Goal: Information Seeking & Learning: Understand process/instructions

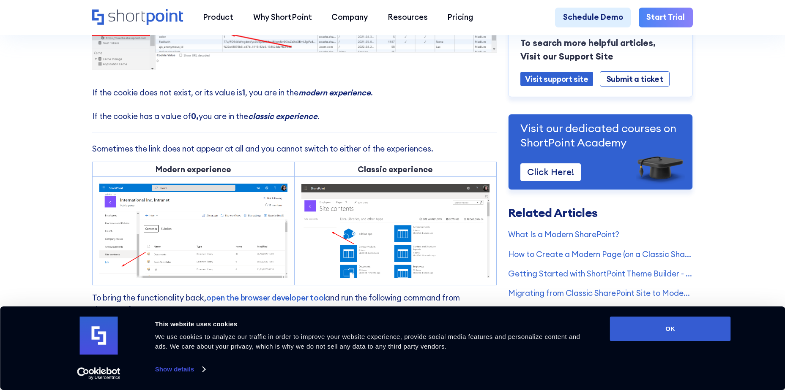
scroll to position [549, 0]
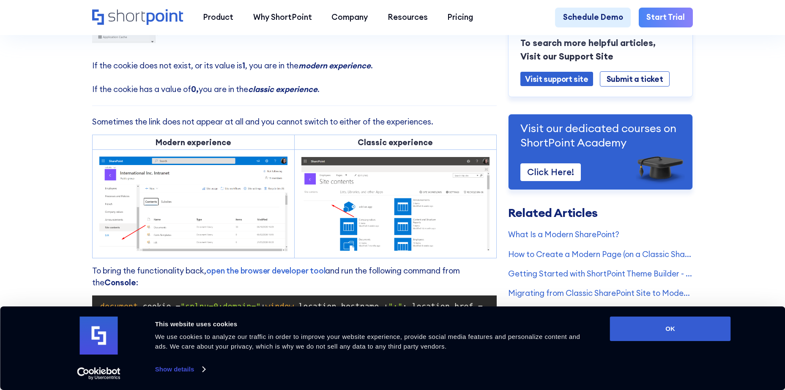
click at [452, 217] on img at bounding box center [395, 204] width 188 height 94
click at [387, 229] on img at bounding box center [395, 204] width 188 height 94
click at [339, 212] on img at bounding box center [395, 204] width 188 height 94
click at [173, 213] on img at bounding box center [193, 204] width 188 height 95
click at [686, 330] on button "OK" at bounding box center [670, 329] width 121 height 25
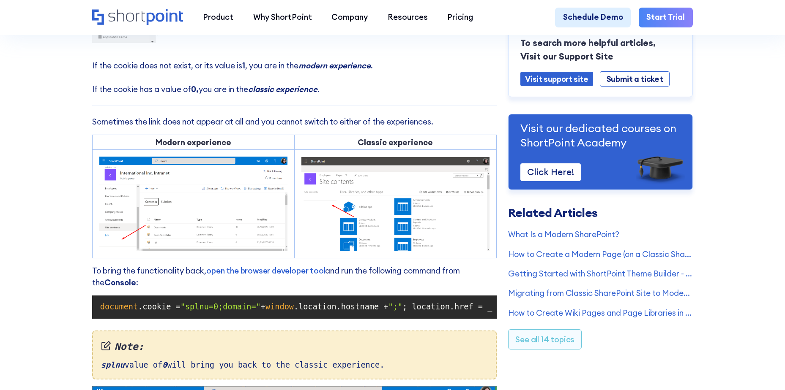
scroll to position [0, 0]
click at [248, 315] on code "document .cookie = "splnu=0;domain=" + window .location.hostname + ";" ; locati…" at bounding box center [294, 308] width 396 height 16
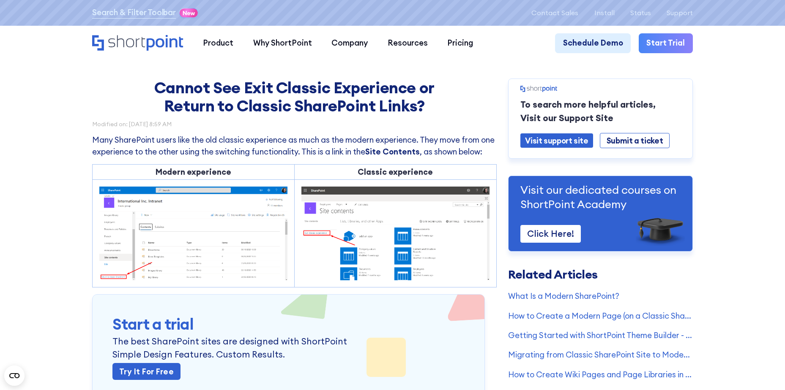
click at [198, 245] on img at bounding box center [193, 234] width 188 height 94
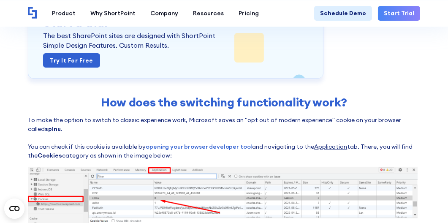
scroll to position [265, 0]
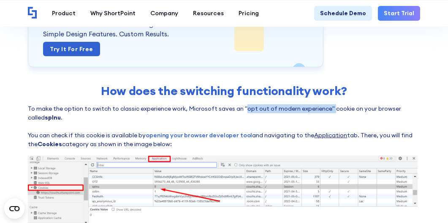
drag, startPoint x: 263, startPoint y: 108, endPoint x: 328, endPoint y: 101, distance: 65.5
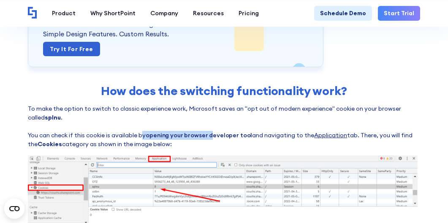
drag, startPoint x: 143, startPoint y: 134, endPoint x: 212, endPoint y: 132, distance: 68.5
click at [212, 132] on p "To make the option to switch to classic experience work, Microsoft saves an "op…" at bounding box center [224, 126] width 392 height 44
drag, startPoint x: 212, startPoint y: 132, endPoint x: 231, endPoint y: 141, distance: 20.8
click at [231, 141] on p "To make the option to switch to classic experience work, Microsoft saves an "op…" at bounding box center [224, 126] width 392 height 44
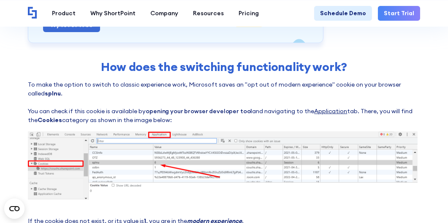
click at [192, 110] on link "opening your browser developer tool" at bounding box center [199, 111] width 106 height 8
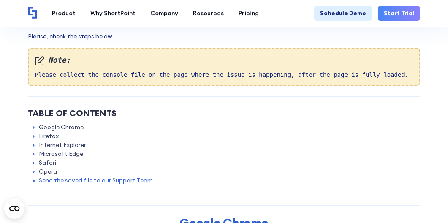
scroll to position [120, 0]
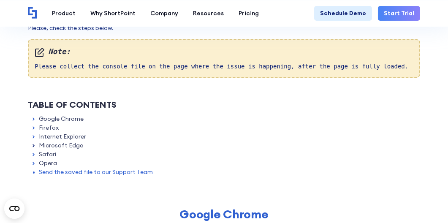
click at [31, 146] on icon at bounding box center [34, 146] width 6 height 6
click at [35, 146] on icon at bounding box center [34, 146] width 6 height 6
click at [50, 145] on link "Microsoft Edge" at bounding box center [61, 145] width 44 height 9
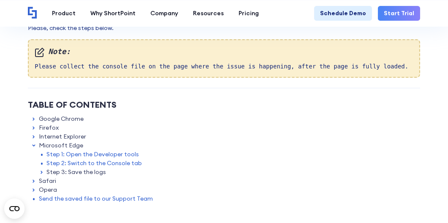
click at [110, 152] on link "Step 1: Open the Developer tools" at bounding box center [92, 154] width 93 height 9
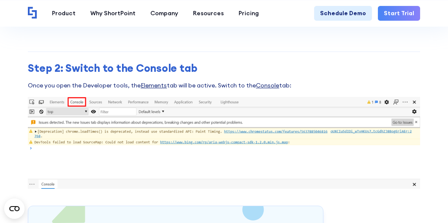
scroll to position [3039, 0]
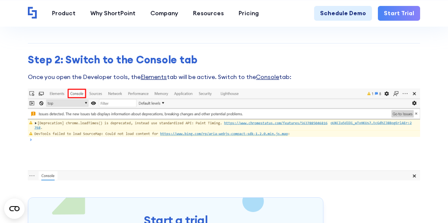
drag, startPoint x: 296, startPoint y: 72, endPoint x: 33, endPoint y: 78, distance: 262.9
click at [33, 78] on p "Once you open the Developer tools, the Elements tab will be active. Switch to t…" at bounding box center [224, 77] width 392 height 9
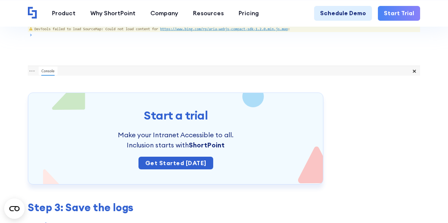
scroll to position [3136, 0]
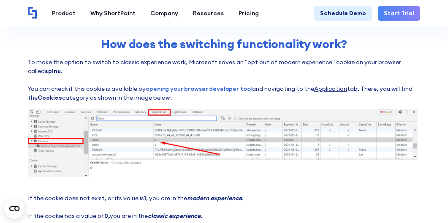
scroll to position [314, 0]
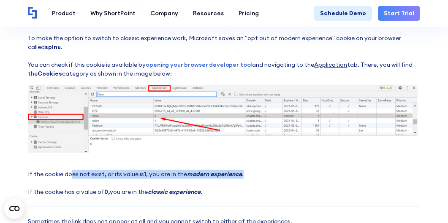
drag, startPoint x: 69, startPoint y: 175, endPoint x: 265, endPoint y: 171, distance: 196.1
click at [265, 171] on p "If the cookie does not exist, or its value is 1 , you are in the modern experie…" at bounding box center [224, 183] width 392 height 27
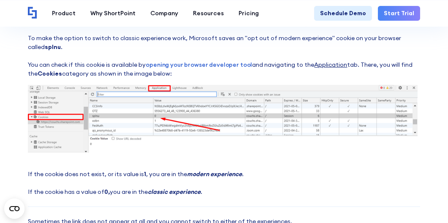
drag, startPoint x: 265, startPoint y: 171, endPoint x: 227, endPoint y: 187, distance: 40.9
click at [227, 187] on p "If the cookie does not exist, or its value is 1 , you are in the modern experie…" at bounding box center [224, 183] width 392 height 27
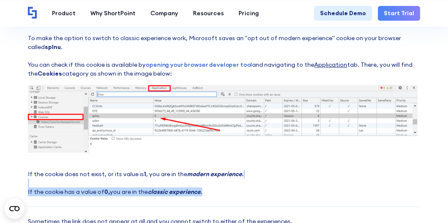
drag, startPoint x: 220, startPoint y: 191, endPoint x: 79, endPoint y: 185, distance: 140.8
click at [79, 185] on p "If the cookie does not exist, or its value is 1 , you are in the modern experie…" at bounding box center [224, 183] width 392 height 27
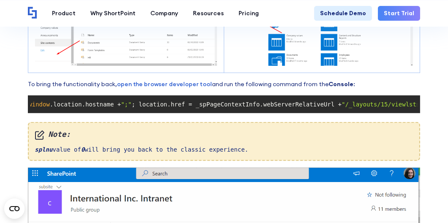
scroll to position [603, 0]
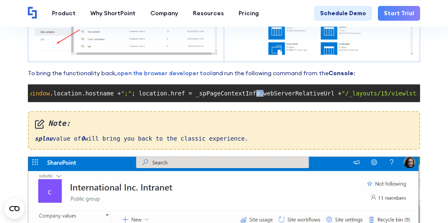
drag, startPoint x: 246, startPoint y: 98, endPoint x: 212, endPoint y: 101, distance: 33.9
click at [221, 99] on code "document .cookie = "splnu=0;domain=" + window .location.hostname + ";" ; locati…" at bounding box center [224, 93] width 386 height 12
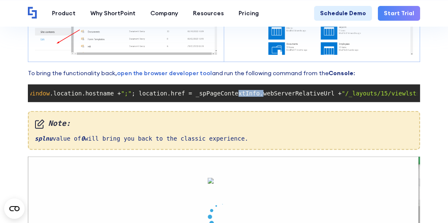
scroll to position [0, 112]
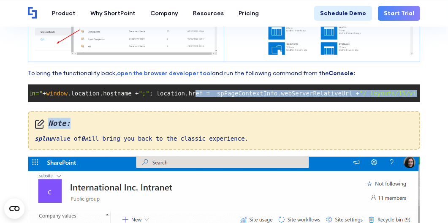
drag, startPoint x: 183, startPoint y: 102, endPoint x: 127, endPoint y: 106, distance: 55.6
click at [127, 106] on div "Cannot See Exit Classic Experience or Return to Classic SharePoint Links? Modif…" at bounding box center [224, 16] width 392 height 1120
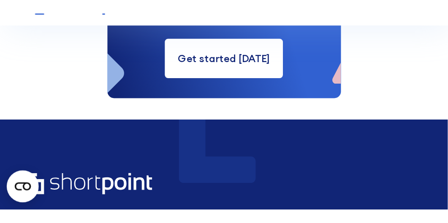
scroll to position [1250, 0]
